Goal: Transaction & Acquisition: Purchase product/service

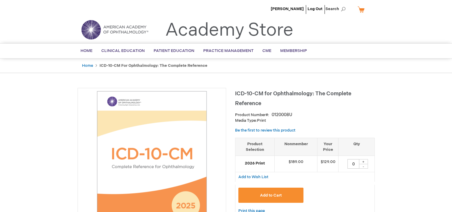
click at [364, 162] on div "+" at bounding box center [363, 161] width 9 height 5
type input "1"
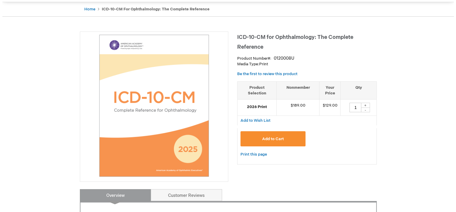
scroll to position [59, 0]
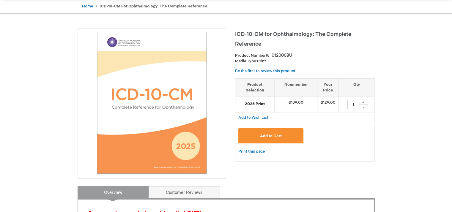
click at [284, 137] on button "Add to Cart" at bounding box center [270, 135] width 65 height 15
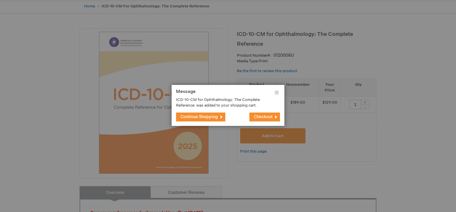
click at [264, 115] on span "Checkout" at bounding box center [263, 116] width 19 height 5
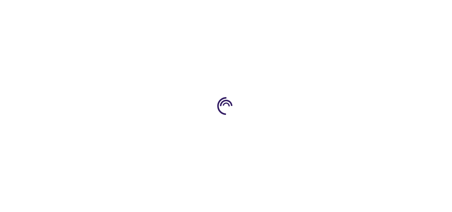
select select "US"
select select "54"
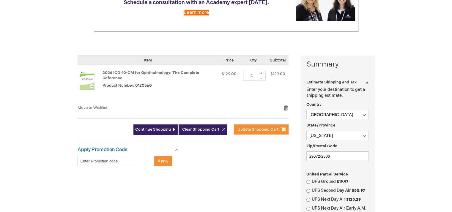
scroll to position [119, 0]
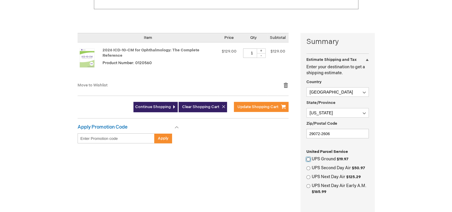
click at [307, 158] on input "UPS Ground $19.97" at bounding box center [308, 159] width 4 height 4
radio input "true"
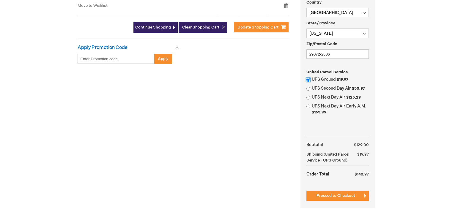
scroll to position [208, 0]
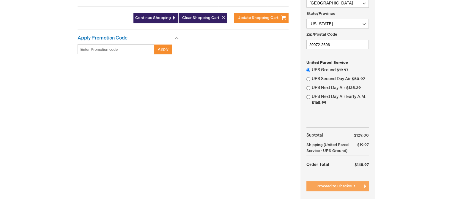
click at [337, 186] on span "Proceed to Checkout" at bounding box center [335, 186] width 39 height 5
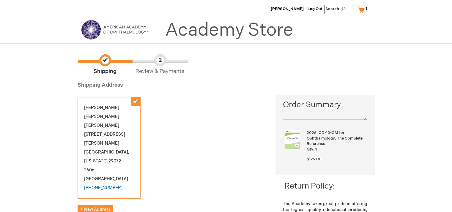
scroll to position [119, 0]
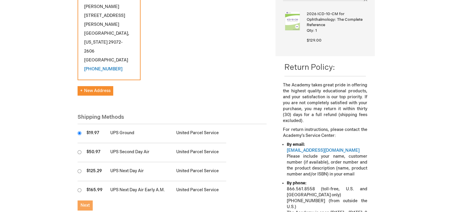
click at [82, 201] on button "Next" at bounding box center [85, 206] width 15 height 10
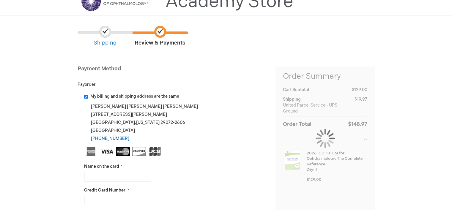
scroll to position [89, 0]
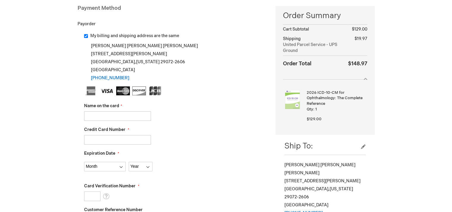
click at [105, 113] on input "Name on the card" at bounding box center [117, 116] width 67 height 10
type input "Amanda LeGrand"
type input "4154177290331612"
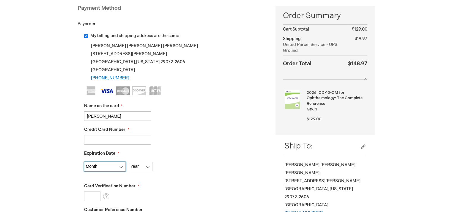
click at [97, 164] on select "Month 01 - January 02 - February 03 - March 04 - April 05 - May 06 - June 07 - …" at bounding box center [105, 167] width 42 height 10
click at [83, 97] on div "My billing and shipping address are the same Amanda Lin Legrand 340 W Butler St…" at bounding box center [172, 174] width 189 height 282
click at [115, 167] on select "Month 01 - January 02 - February 03 - March 04 - April 05 - May 06 - June 07 - …" at bounding box center [105, 167] width 42 height 10
select select "4"
click at [84, 162] on select "Month 01 - January 02 - February 03 - March 04 - April 05 - May 06 - June 07 - …" at bounding box center [105, 167] width 42 height 10
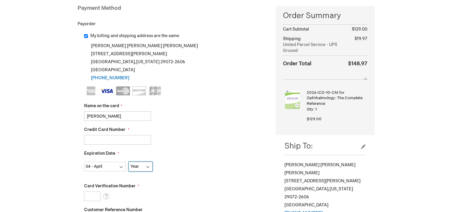
click at [137, 169] on select "Year 2025 2026 2027 2028 2029 2030 2031 2032 2033 2034 2035" at bounding box center [141, 167] width 24 height 10
select select "2026"
click at [129, 162] on select "Year 2025 2026 2027 2028 2029 2030 2031 2032 2033 2034 2035" at bounding box center [141, 167] width 24 height 10
click at [96, 195] on input "Card Verification Number" at bounding box center [92, 197] width 16 height 10
type input "831"
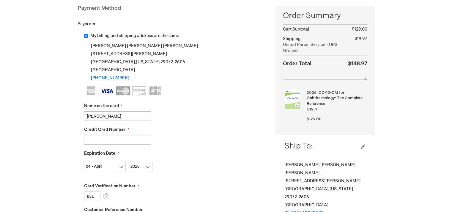
click at [184, 120] on fieldset "Name on the card Amanda LeGrand Credit Card Number 4154177290331612 Expiration …" at bounding box center [175, 191] width 183 height 210
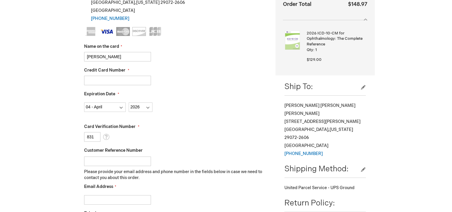
scroll to position [178, 0]
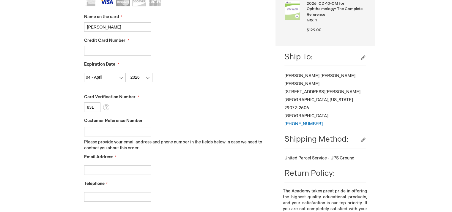
click at [124, 170] on input "Email Address" at bounding box center [117, 170] width 67 height 10
type input "mandilegrand@gmail.com"
drag, startPoint x: 141, startPoint y: 197, endPoint x: 138, endPoint y: 195, distance: 4.0
click at [141, 198] on input "Telephone" at bounding box center [117, 197] width 67 height 10
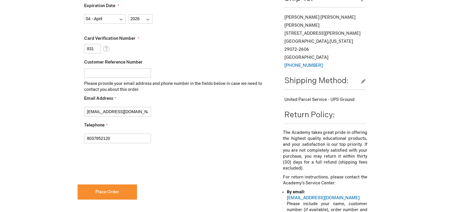
scroll to position [238, 0]
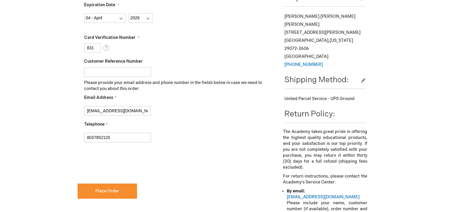
type input "8037852120"
checkbox input "true"
click at [118, 195] on button "Place Order" at bounding box center [107, 191] width 59 height 15
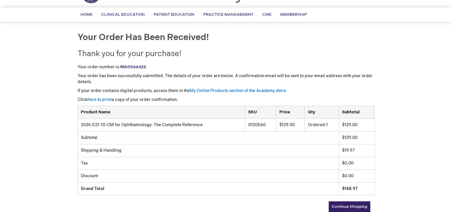
scroll to position [30, 0]
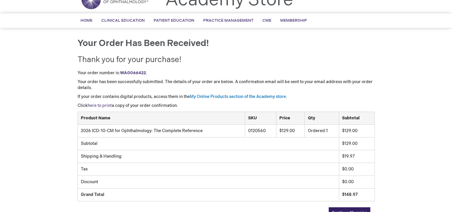
click at [105, 105] on link "here to print" at bounding box center [100, 105] width 24 height 5
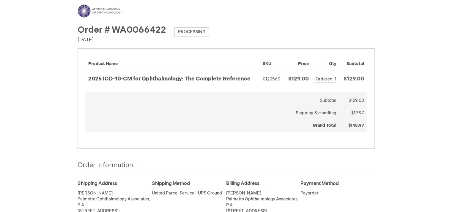
drag, startPoint x: 75, startPoint y: 29, endPoint x: 171, endPoint y: 35, distance: 96.5
click at [171, 35] on main "Toggle Nav Order # WA0066422 Processing Order Date: [DATE] Items Ordered Items …" at bounding box center [226, 148] width 306 height 288
click at [31, 96] on div "Menu Search Search × Advanced Search Search Account Toggle Nav" at bounding box center [226, 148] width 452 height 297
